Goal: Information Seeking & Learning: Learn about a topic

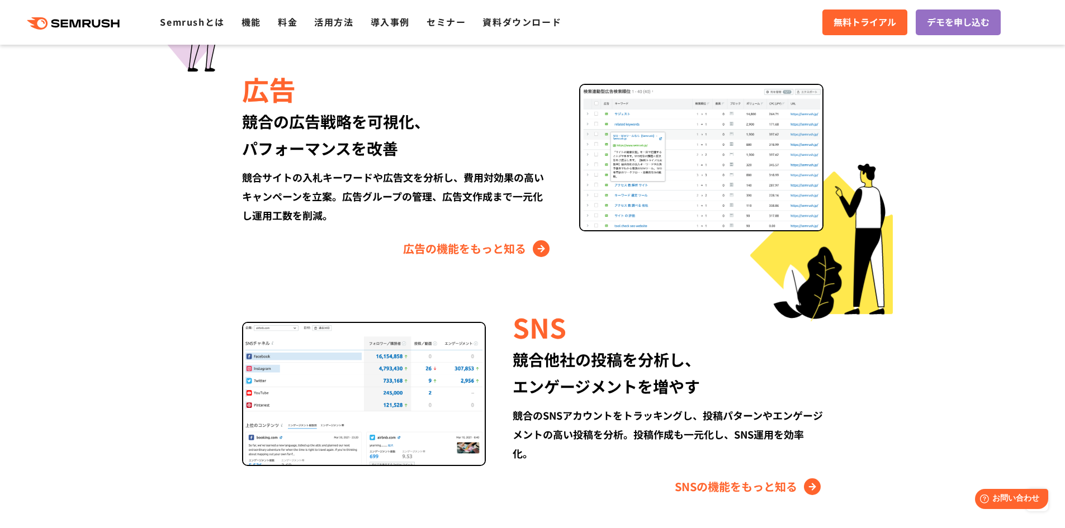
scroll to position [1289, 0]
click at [479, 246] on link "広告の機能をもっと知る" at bounding box center [477, 249] width 149 height 18
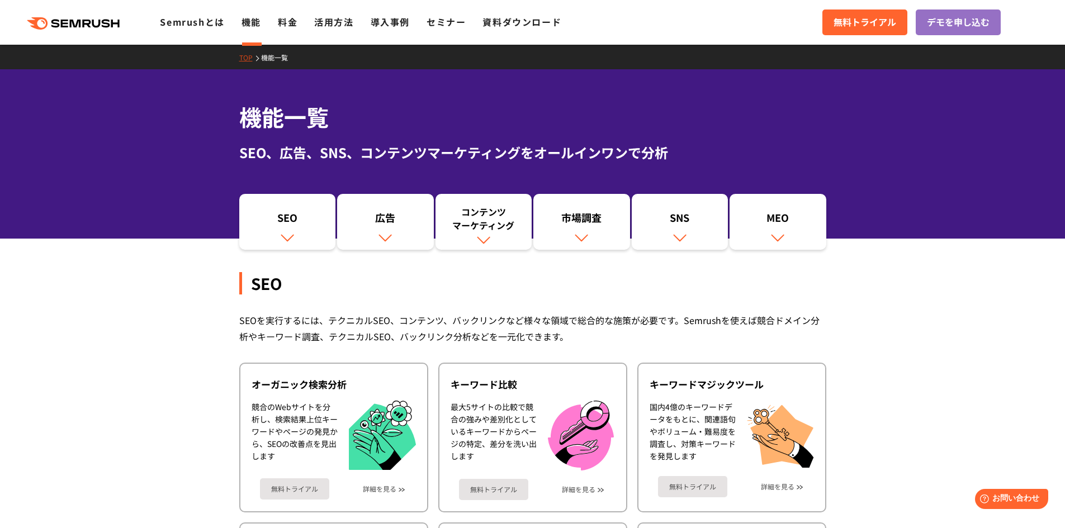
click at [296, 30] on div ".cls {fill: #FF642D;} .cls {fill: #FF642D;} Semrushとは 機能 料金 活用方法 導入事例 セミナー 資料ダウ…" at bounding box center [532, 23] width 1065 height 34
click at [289, 26] on link "料金" at bounding box center [288, 21] width 20 height 13
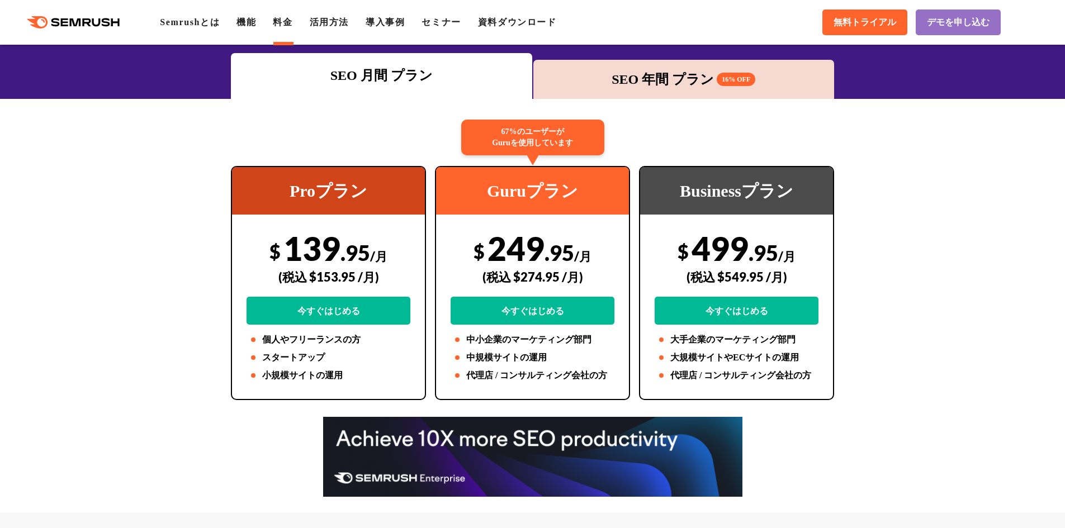
scroll to position [156, 0]
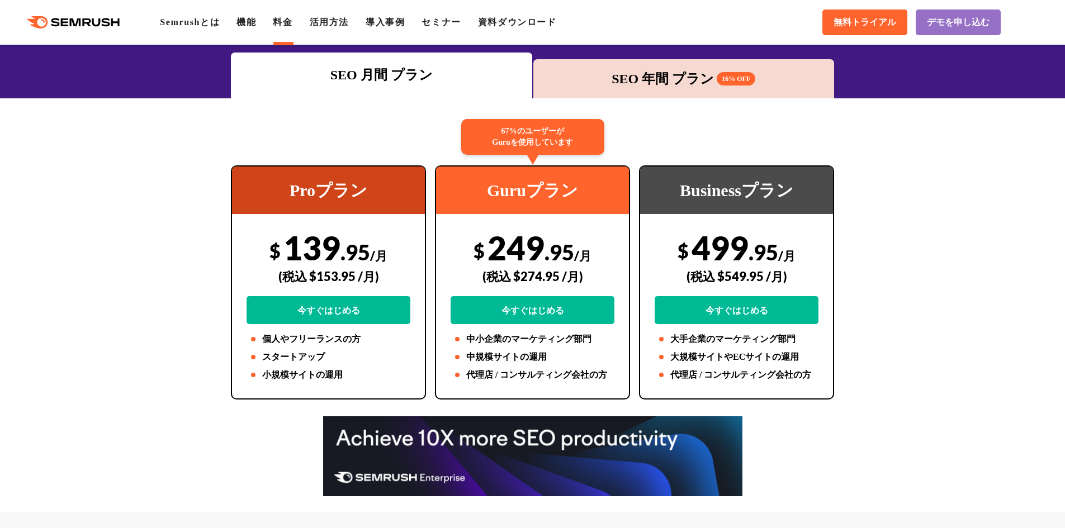
click at [659, 87] on div "SEO 年間 プラン 16% OFF" at bounding box center [684, 79] width 290 height 20
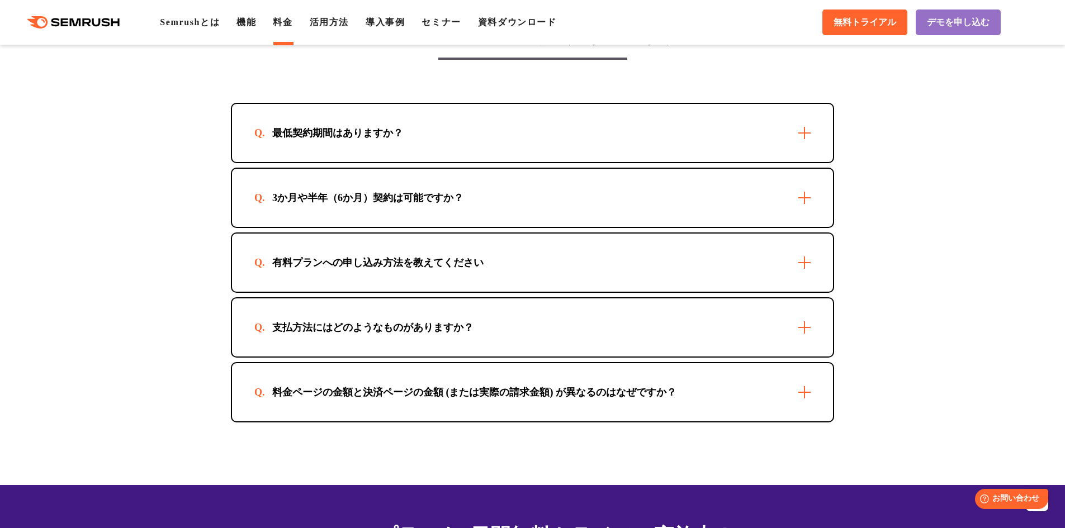
scroll to position [3196, 0]
click at [805, 125] on div "最低契約期間はありますか？" at bounding box center [532, 132] width 601 height 58
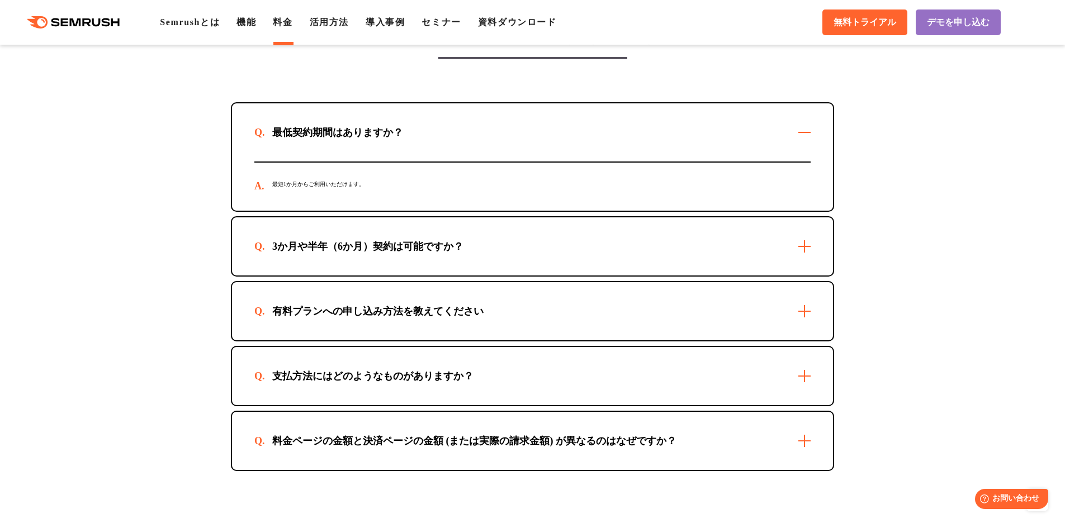
click at [805, 125] on div "最低契約期間はありますか？" at bounding box center [532, 132] width 601 height 58
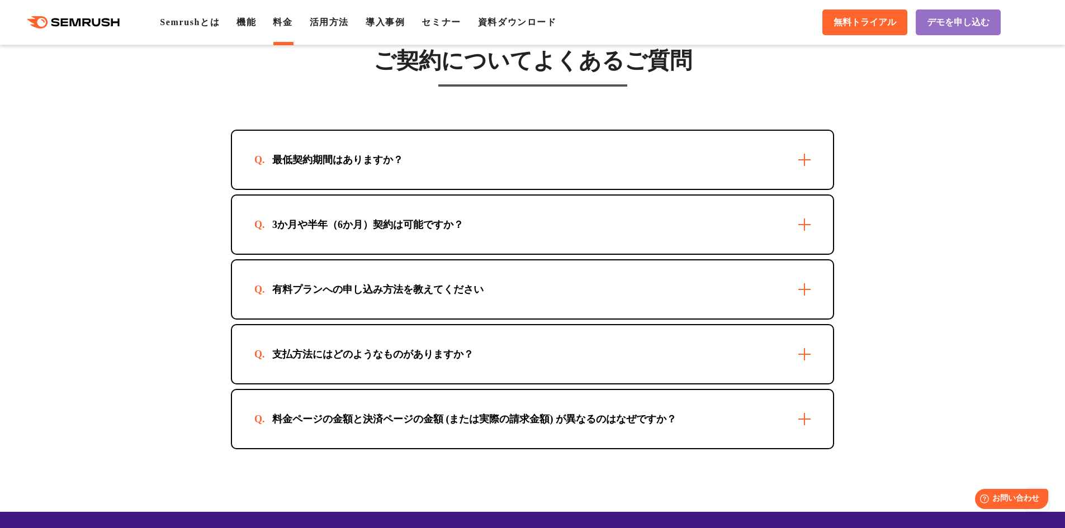
scroll to position [3180, 0]
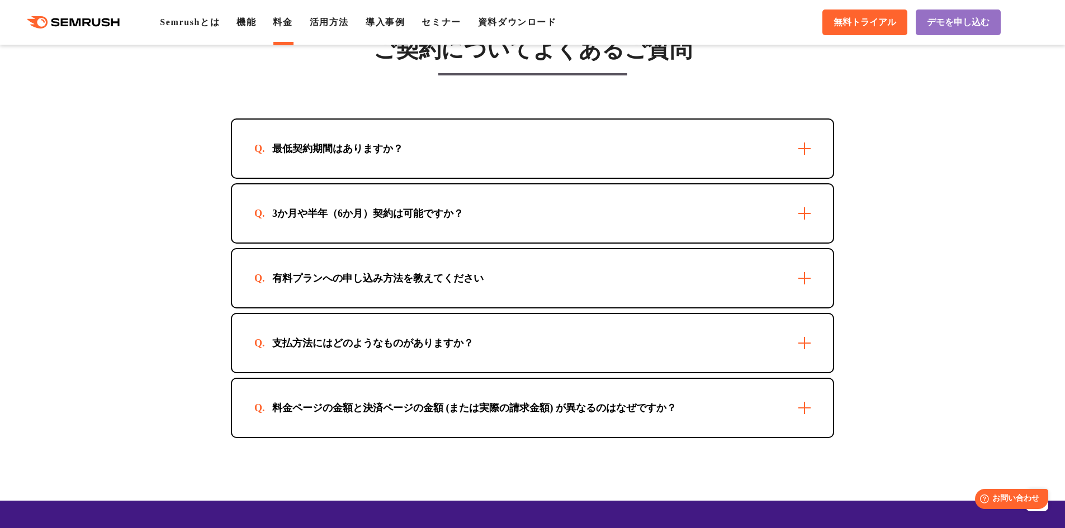
click at [608, 279] on div "有料プランへの申し込み方法を教えてください" at bounding box center [532, 278] width 601 height 58
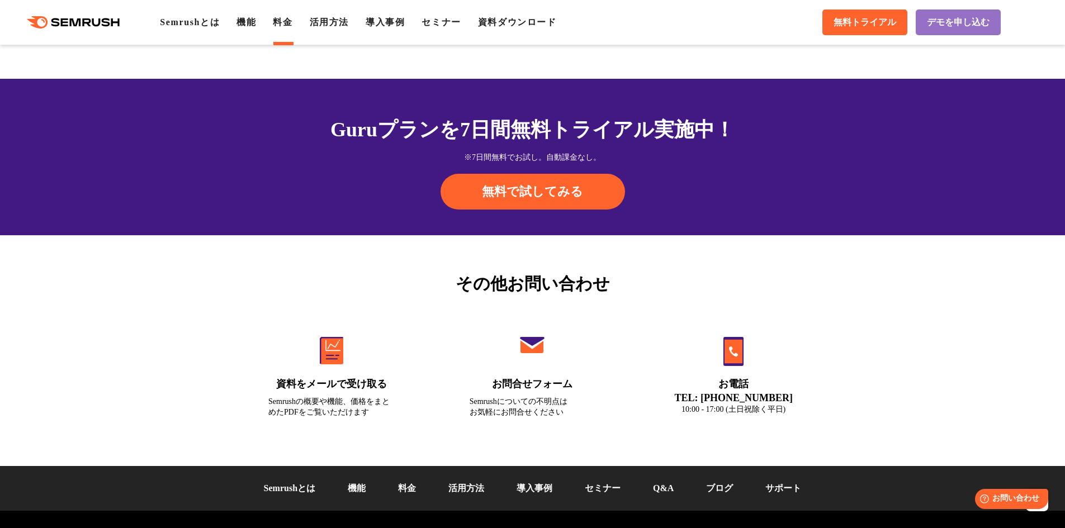
scroll to position [3733, 0]
